Goal: Check status: Check status

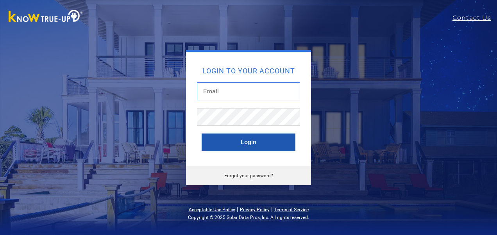
type input "[EMAIL_ADDRESS][DOMAIN_NAME]"
click at [256, 142] on button "Login" at bounding box center [248, 142] width 94 height 17
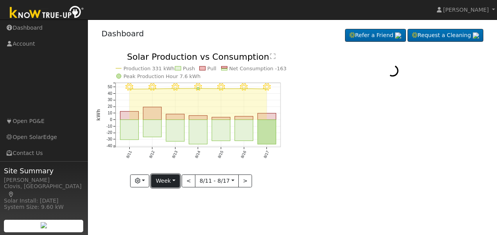
click at [165, 181] on button "Week" at bounding box center [165, 181] width 29 height 13
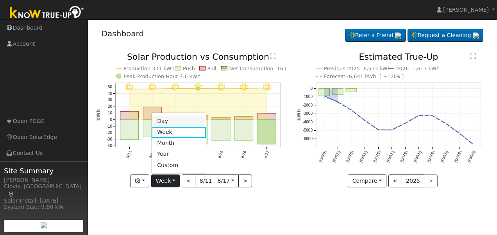
click at [166, 121] on link "Day" at bounding box center [178, 121] width 54 height 11
type input "[DATE]"
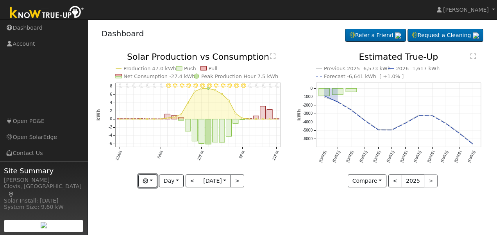
click at [151, 183] on button "button" at bounding box center [147, 181] width 19 height 13
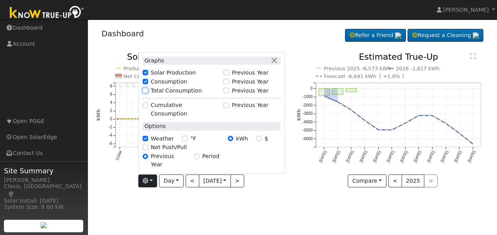
click at [145, 93] on input "Total Consumption" at bounding box center [145, 90] width 5 height 5
checkbox input "true"
click at [258, 203] on div "User Profile First name Last name Email Email Notifications No Emails No Emails…" at bounding box center [292, 128] width 409 height 216
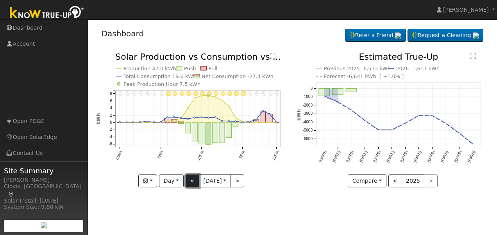
click at [192, 182] on button "<" at bounding box center [192, 181] width 14 height 13
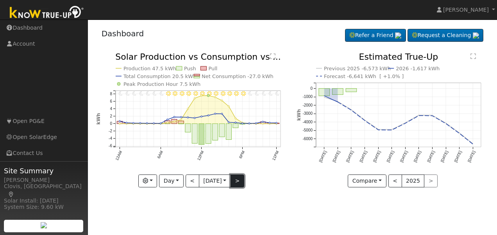
click at [239, 181] on button ">" at bounding box center [237, 181] width 14 height 13
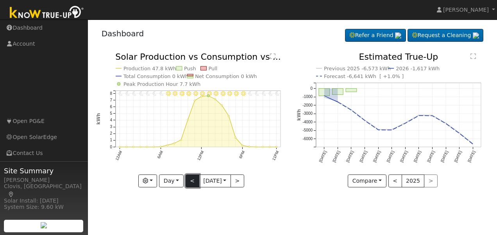
click at [188, 180] on button "<" at bounding box center [192, 181] width 14 height 13
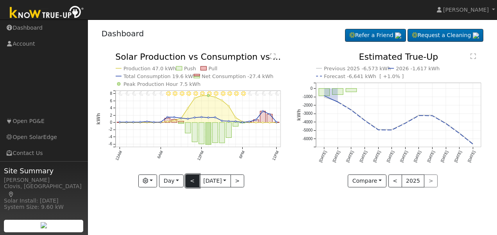
click at [188, 180] on button "<" at bounding box center [192, 181] width 14 height 13
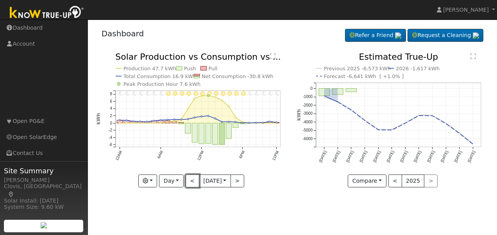
click at [188, 181] on button "<" at bounding box center [192, 181] width 14 height 13
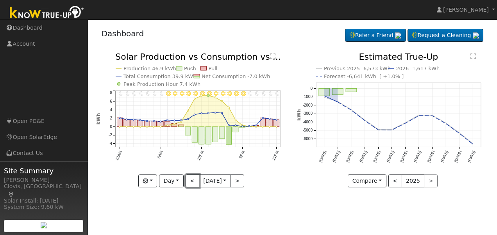
click at [188, 181] on button "<" at bounding box center [192, 181] width 14 height 13
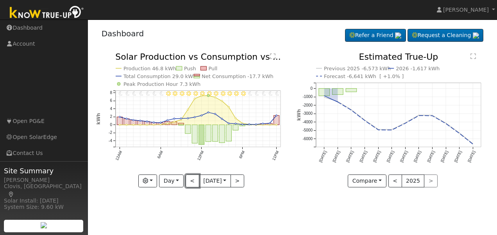
click at [188, 181] on button "<" at bounding box center [192, 181] width 14 height 13
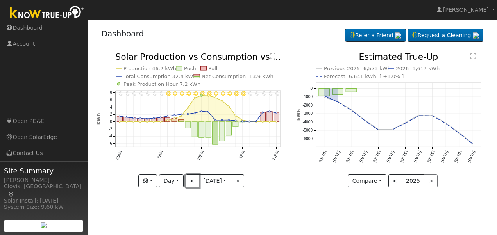
click at [188, 181] on button "<" at bounding box center [192, 181] width 14 height 13
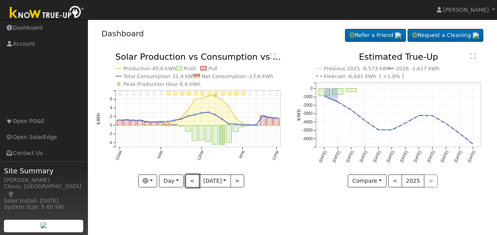
click at [188, 181] on button "<" at bounding box center [192, 181] width 14 height 13
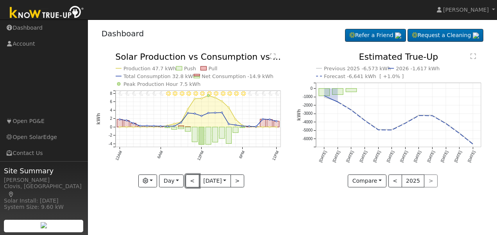
click at [188, 181] on button "<" at bounding box center [192, 181] width 14 height 13
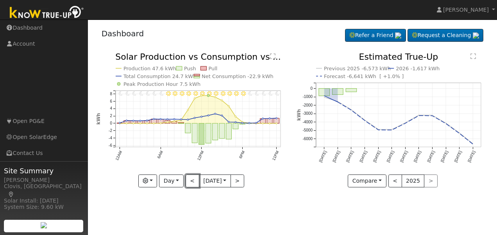
click at [188, 181] on button "<" at bounding box center [192, 181] width 14 height 13
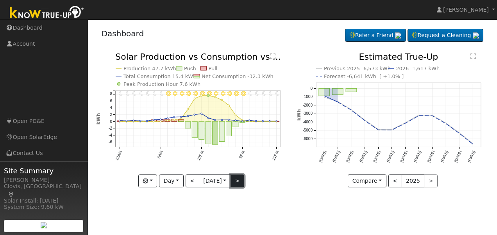
click at [238, 180] on button ">" at bounding box center [237, 181] width 14 height 13
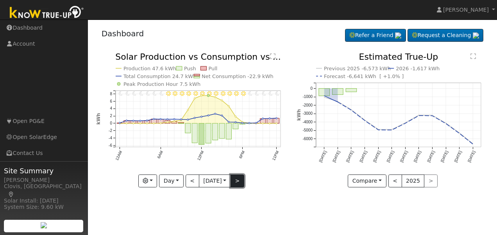
click at [238, 180] on button ">" at bounding box center [237, 181] width 14 height 13
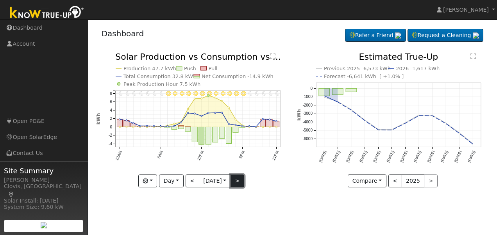
click at [238, 180] on button ">" at bounding box center [237, 181] width 14 height 13
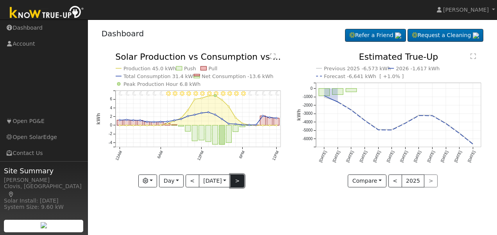
click at [238, 180] on button ">" at bounding box center [237, 181] width 14 height 13
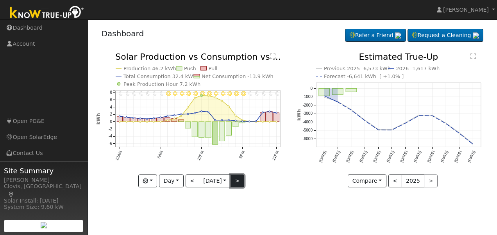
click at [238, 180] on button ">" at bounding box center [237, 181] width 14 height 13
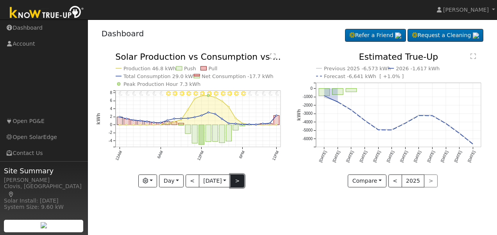
click at [238, 180] on button ">" at bounding box center [237, 181] width 14 height 13
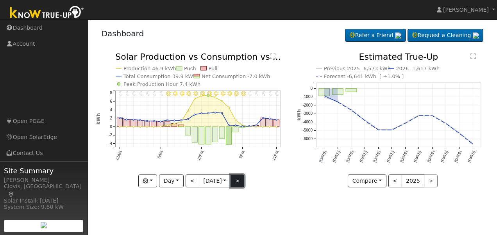
click at [238, 183] on button ">" at bounding box center [237, 181] width 14 height 13
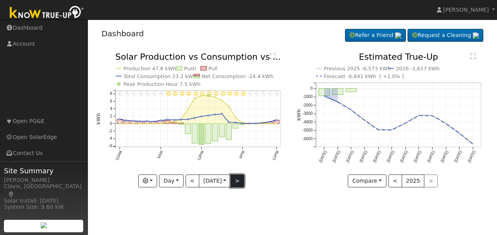
click at [238, 183] on button ">" at bounding box center [237, 181] width 14 height 13
click at [240, 180] on button ">" at bounding box center [237, 181] width 14 height 13
click at [240, 181] on button ">" at bounding box center [237, 181] width 14 height 13
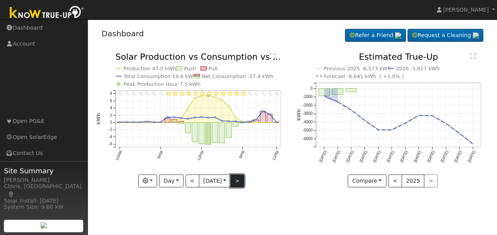
click at [240, 181] on button ">" at bounding box center [237, 181] width 14 height 13
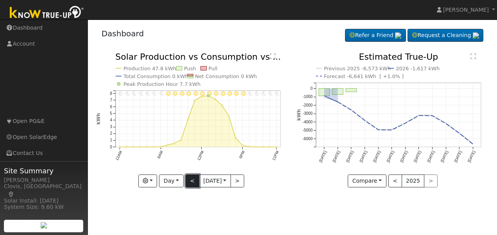
click at [190, 178] on button "<" at bounding box center [192, 181] width 14 height 13
type input "[DATE]"
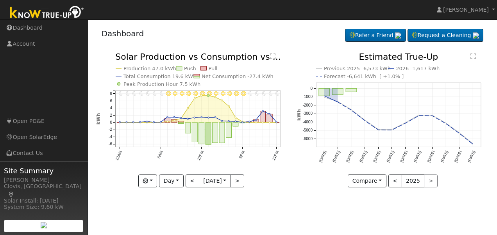
click at [266, 196] on div "11PM - Clear 10PM - Clear 9PM - Clear 8PM - Clear 7PM - Clear 6PM - Clear 5PM -…" at bounding box center [192, 126] width 201 height 146
click at [275, 193] on div "11PM - Clear 10PM - Clear 9PM - Clear 8PM - Clear 7PM - Clear 6PM - Clear 5PM -…" at bounding box center [192, 126] width 201 height 146
